Goal: Information Seeking & Learning: Learn about a topic

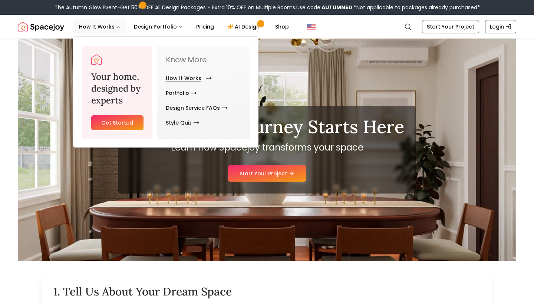
click at [189, 78] on link "How It Works" at bounding box center [187, 78] width 43 height 15
click at [190, 76] on link "How It Works" at bounding box center [187, 78] width 43 height 15
click at [206, 77] on icon "Main" at bounding box center [209, 78] width 6 height 6
click at [188, 76] on link "How It Works" at bounding box center [187, 78] width 43 height 15
click at [189, 77] on link "How It Works" at bounding box center [187, 78] width 43 height 15
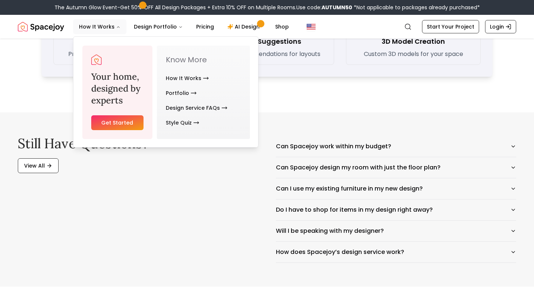
scroll to position [1139, 0]
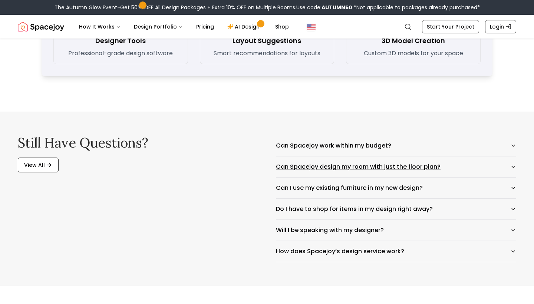
click at [419, 167] on button "Can Spacejoy design my room with just the floor plan?" at bounding box center [396, 167] width 240 height 21
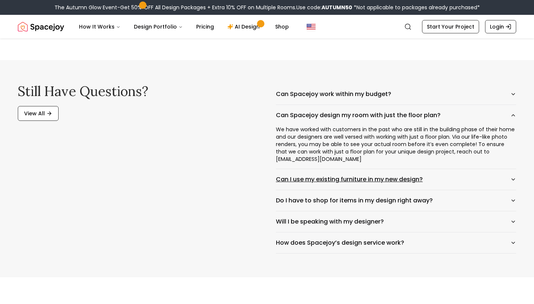
scroll to position [1192, 0]
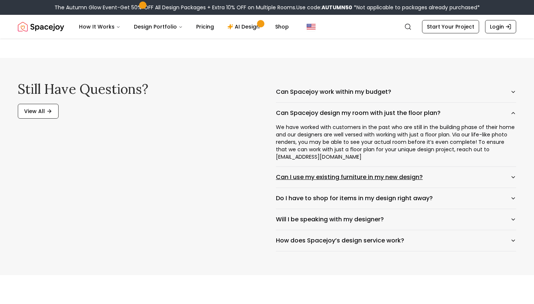
click at [393, 178] on button "Can I use my existing furniture in my new design?" at bounding box center [396, 177] width 240 height 21
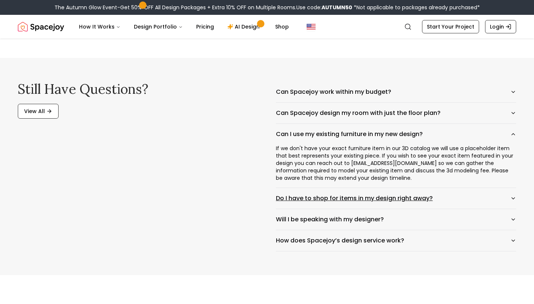
click at [385, 198] on button "Do I have to shop for items in my design right away?" at bounding box center [396, 198] width 240 height 21
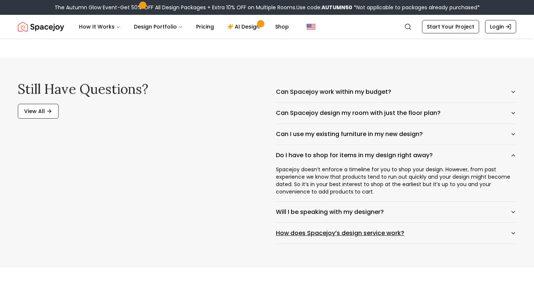
click at [326, 236] on button "How does Spacejoy’s design service work?" at bounding box center [396, 233] width 240 height 21
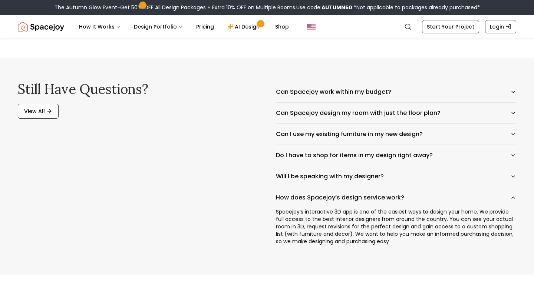
click at [324, 198] on button "How does Spacejoy’s design service work?" at bounding box center [396, 197] width 240 height 21
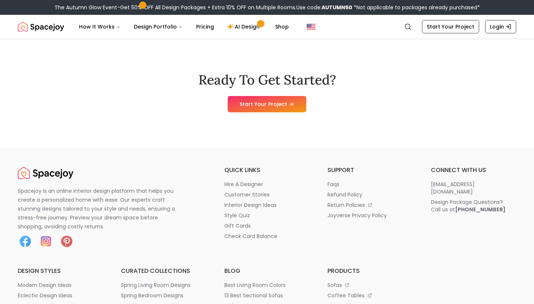
scroll to position [2049, 0]
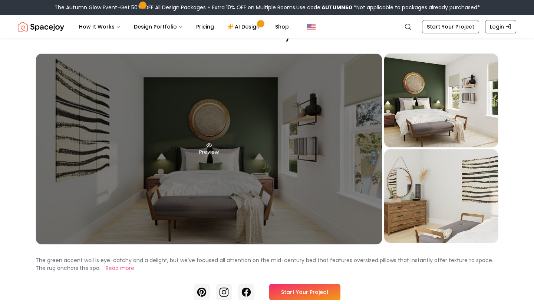
scroll to position [40, 0]
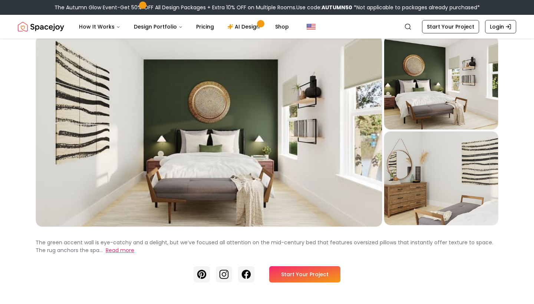
click at [107, 252] on button "Read more" at bounding box center [120, 251] width 29 height 8
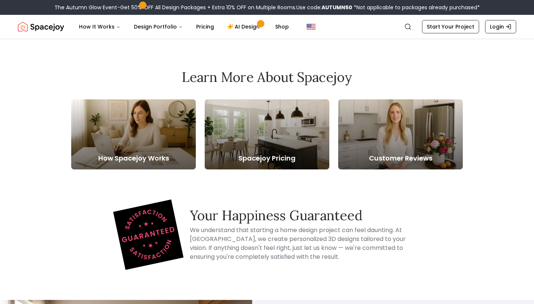
scroll to position [2546, 0]
